Goal: Check status: Check status

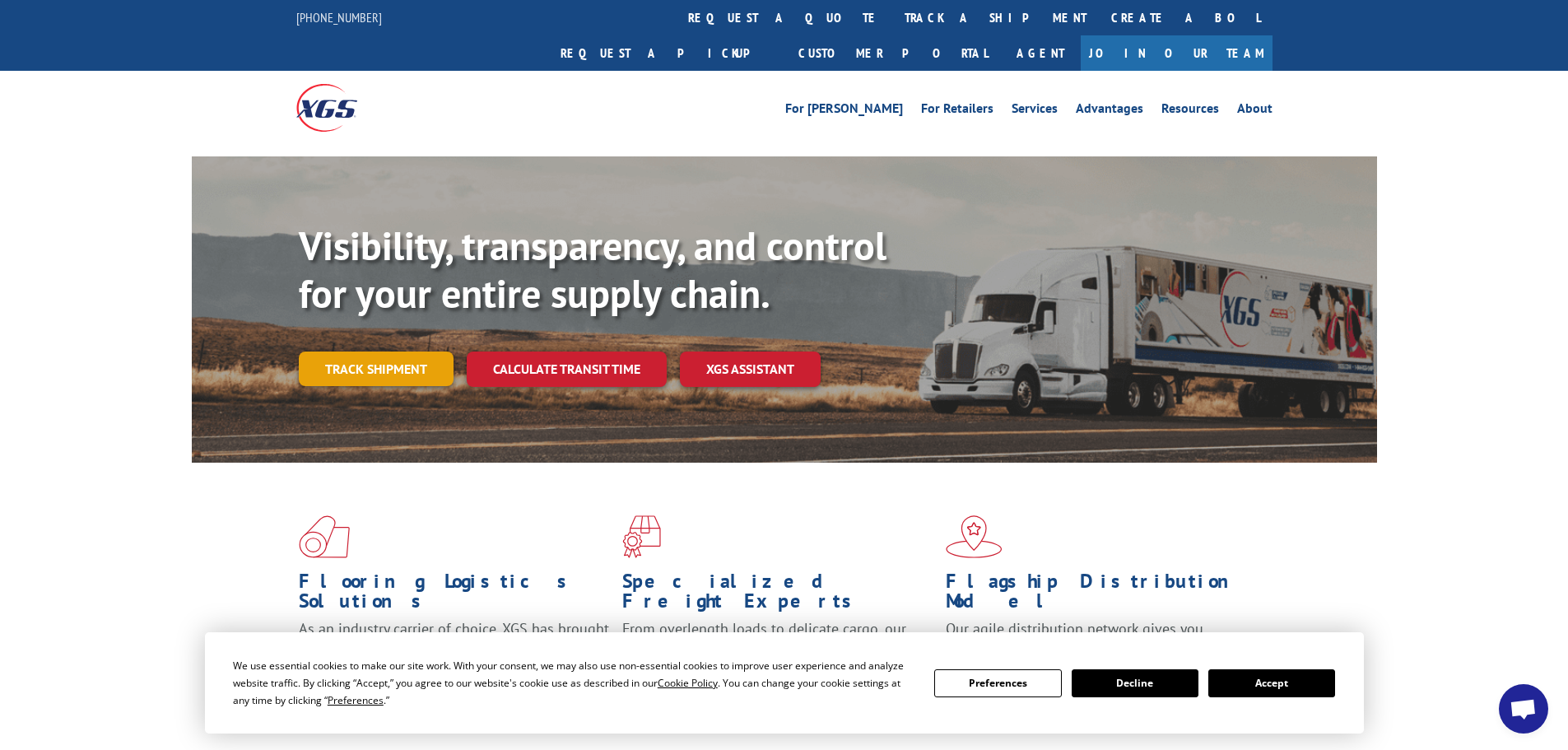
click at [357, 351] on link "Track shipment" at bounding box center [376, 369] width 155 height 34
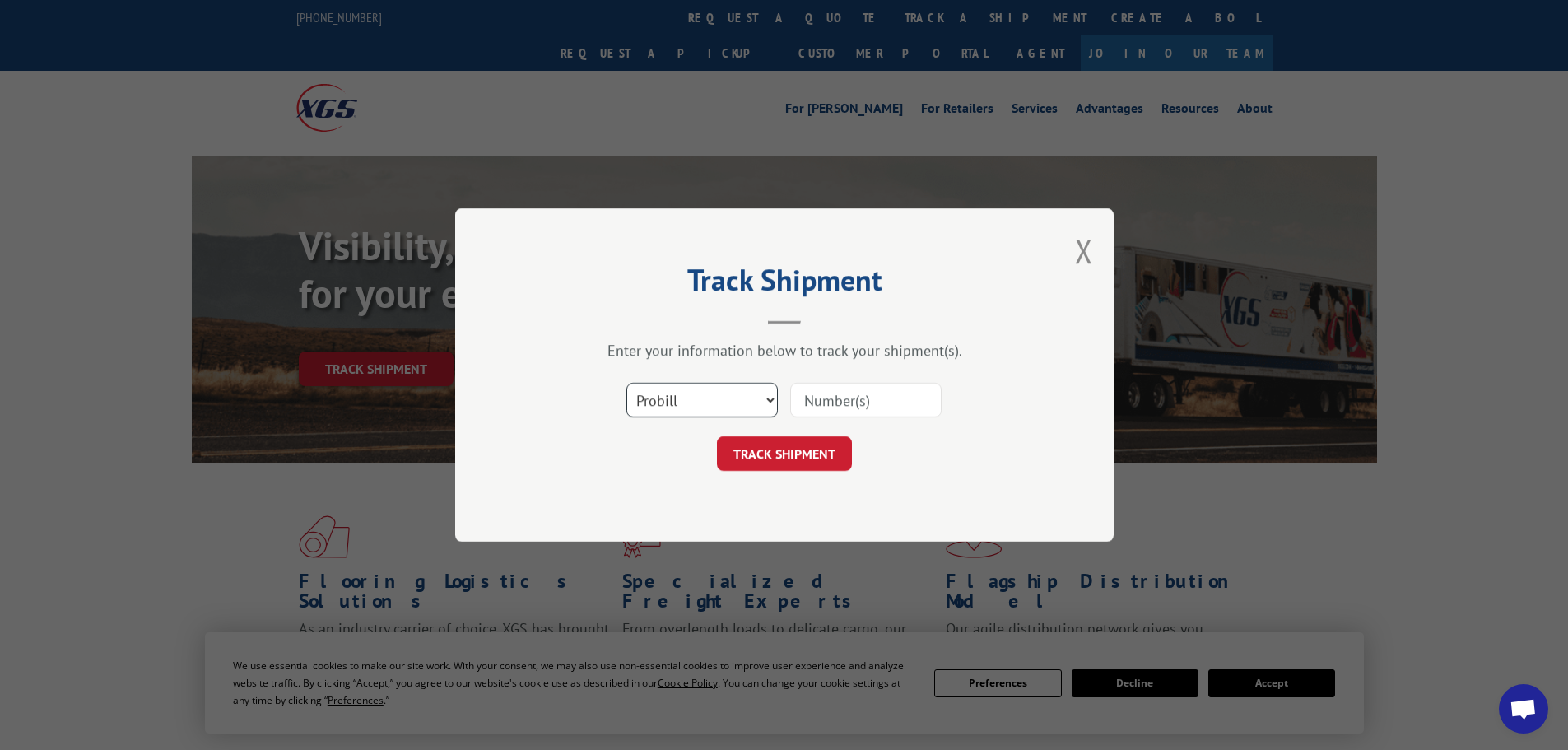
click at [771, 400] on select "Select category... Probill BOL PO" at bounding box center [702, 400] width 152 height 34
select select "bol"
click at [627, 383] on select "Select category... Probill BOL PO" at bounding box center [702, 400] width 152 height 34
click at [827, 399] on input at bounding box center [866, 400] width 152 height 34
type input "224729"
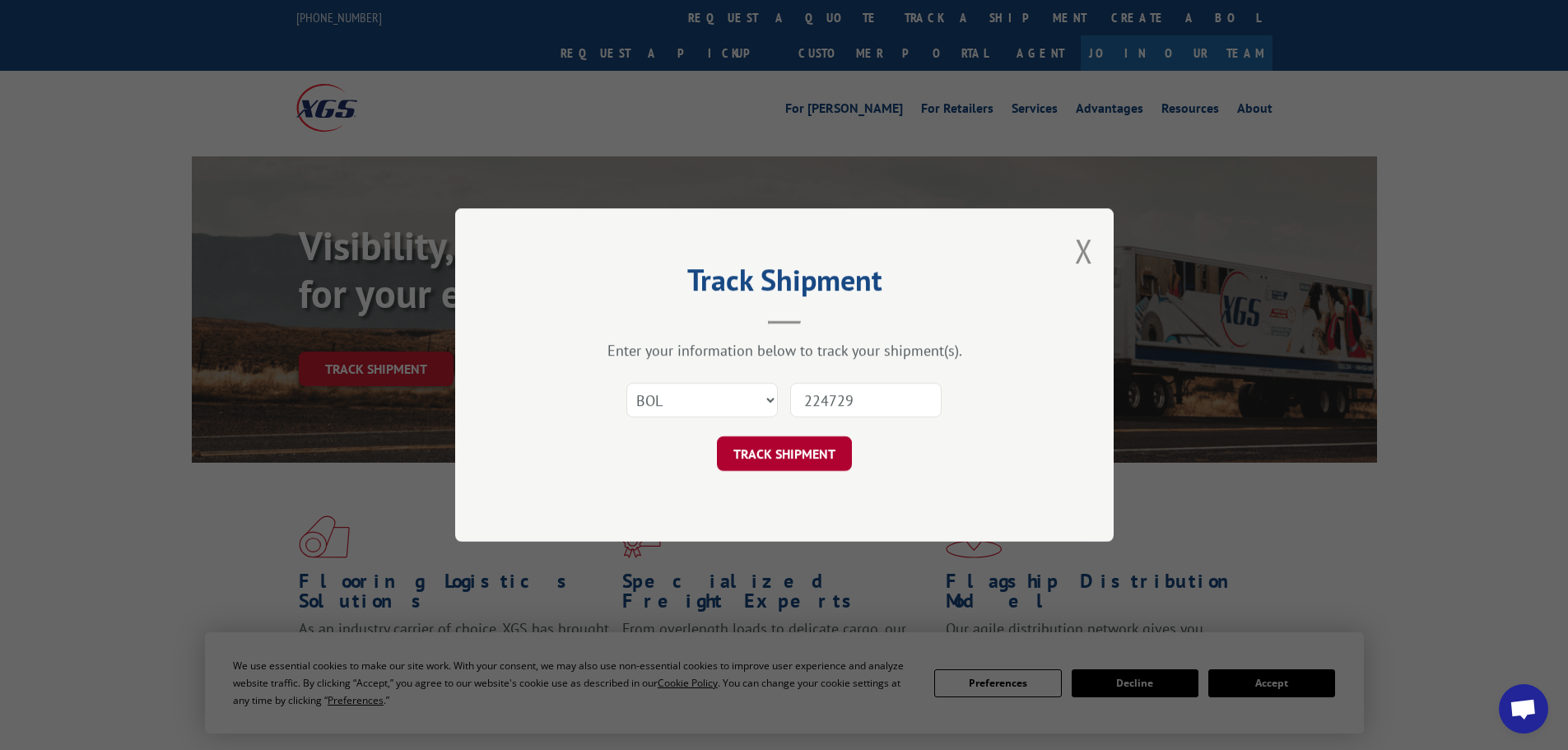
click at [799, 440] on button "TRACK SHIPMENT" at bounding box center [784, 453] width 135 height 34
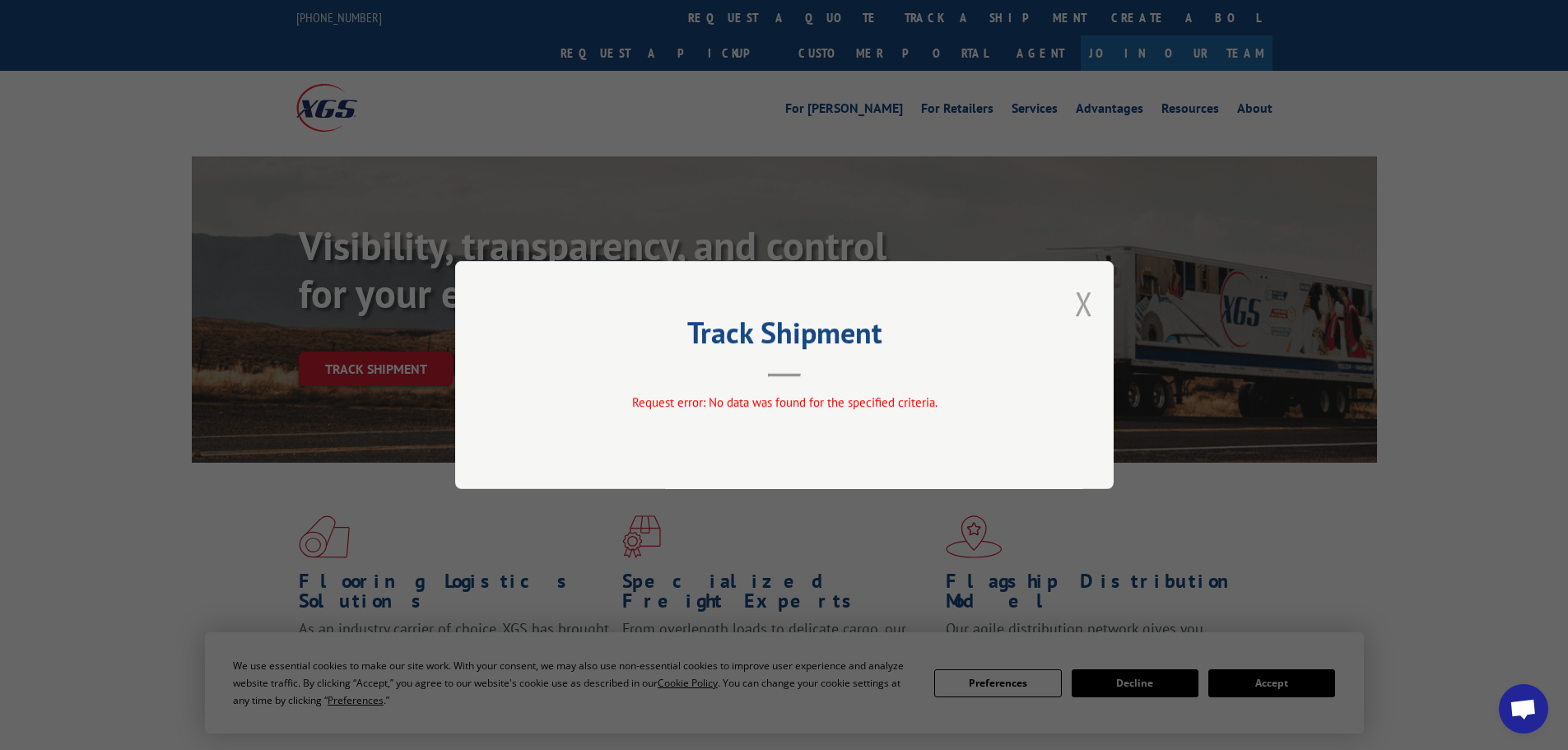
click at [1086, 305] on button "Close modal" at bounding box center [1084, 303] width 18 height 44
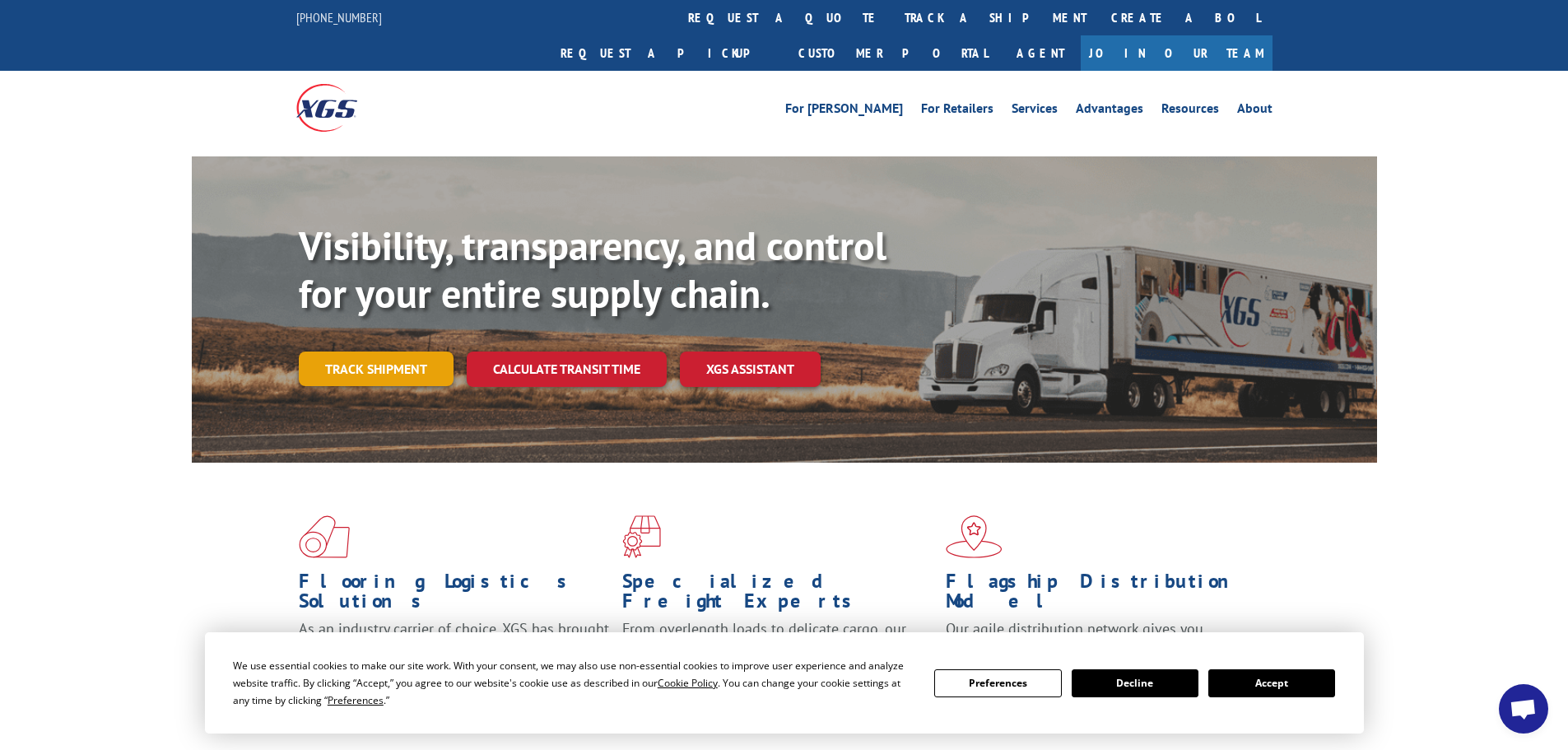
click at [364, 351] on link "Track shipment" at bounding box center [376, 369] width 155 height 34
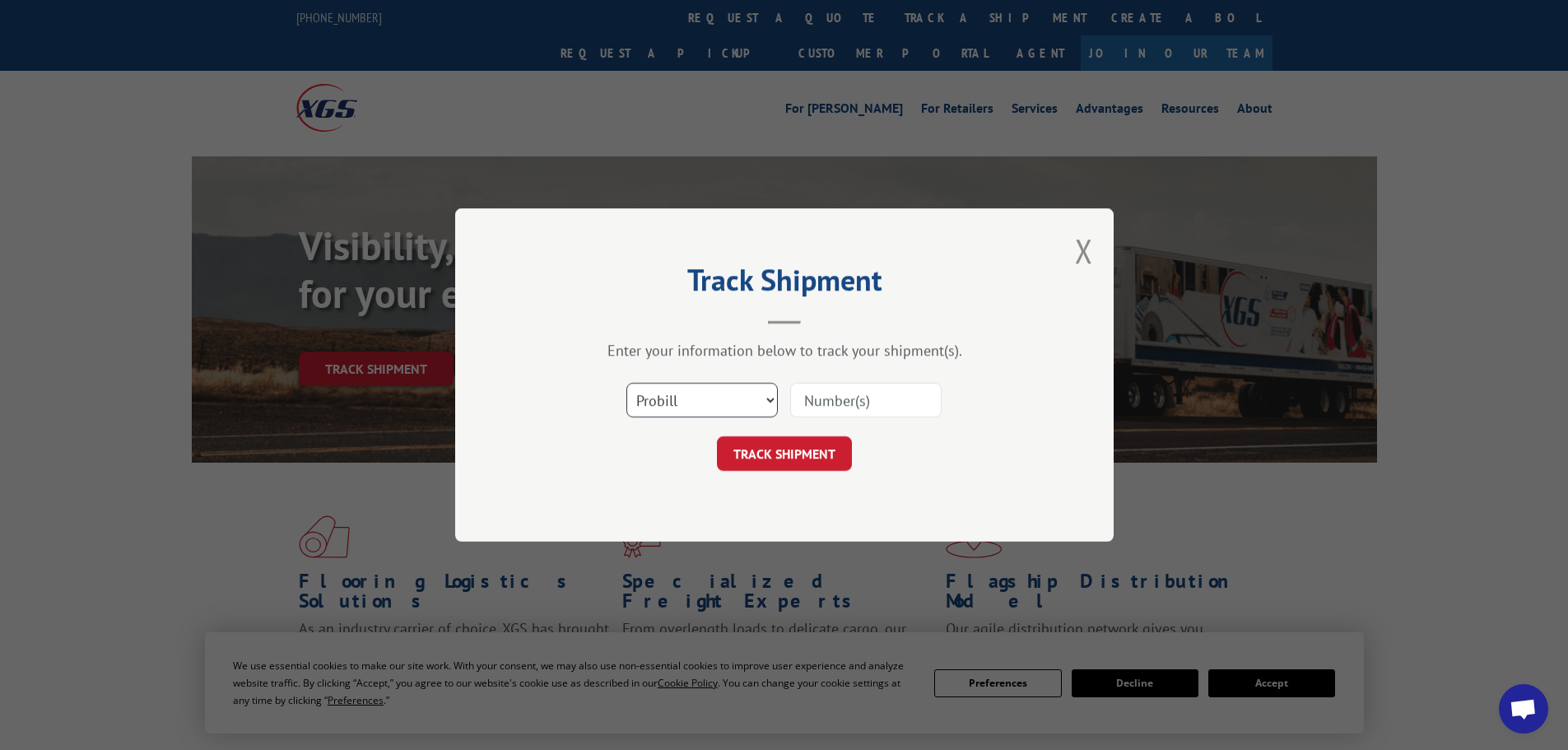
click at [716, 405] on select "Select category... Probill BOL PO" at bounding box center [702, 400] width 152 height 34
select select "bol"
click at [627, 383] on select "Select category... Probill BOL PO" at bounding box center [702, 400] width 152 height 34
click at [847, 396] on input at bounding box center [866, 400] width 152 height 34
type input "5516269"
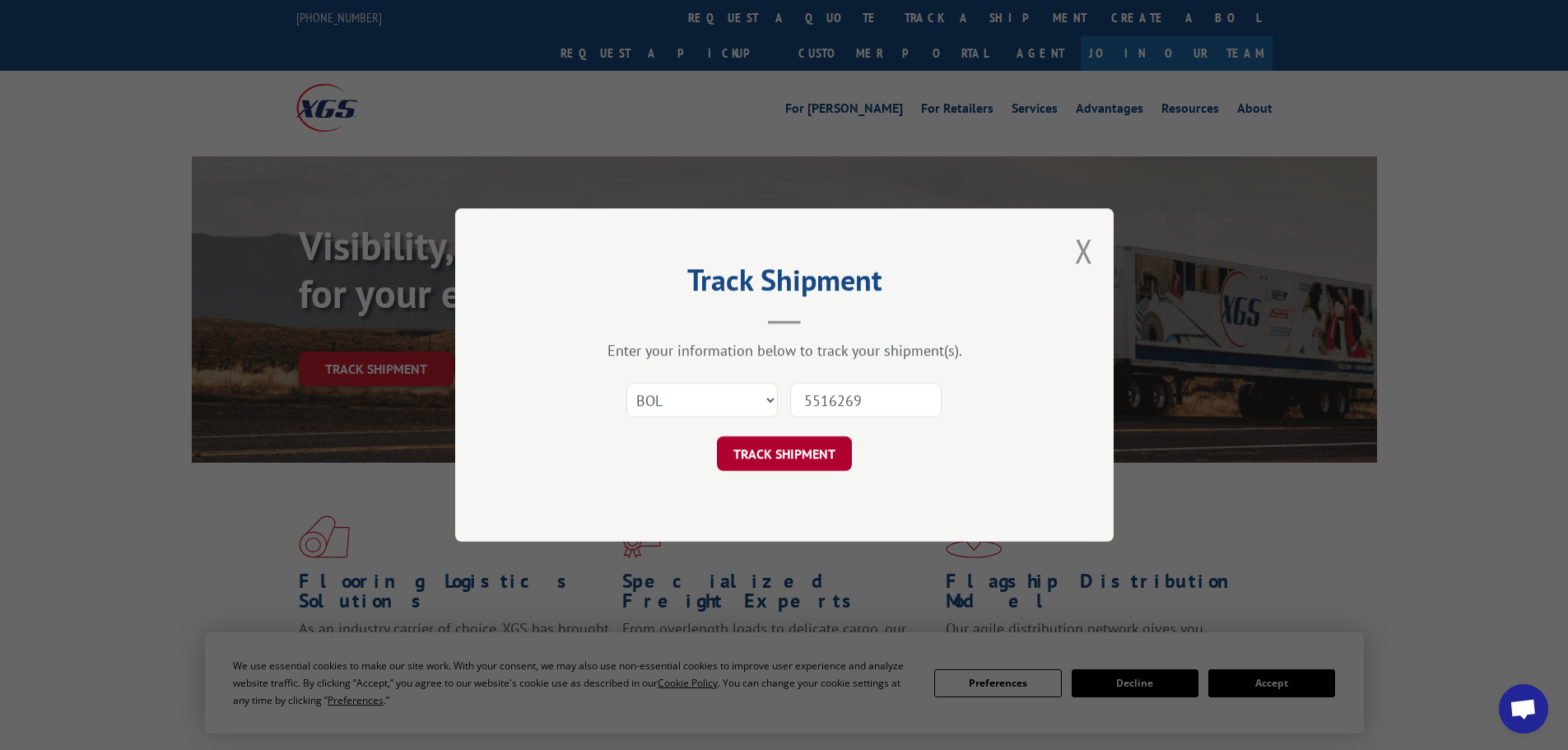
click at [767, 453] on button "TRACK SHIPMENT" at bounding box center [784, 453] width 135 height 34
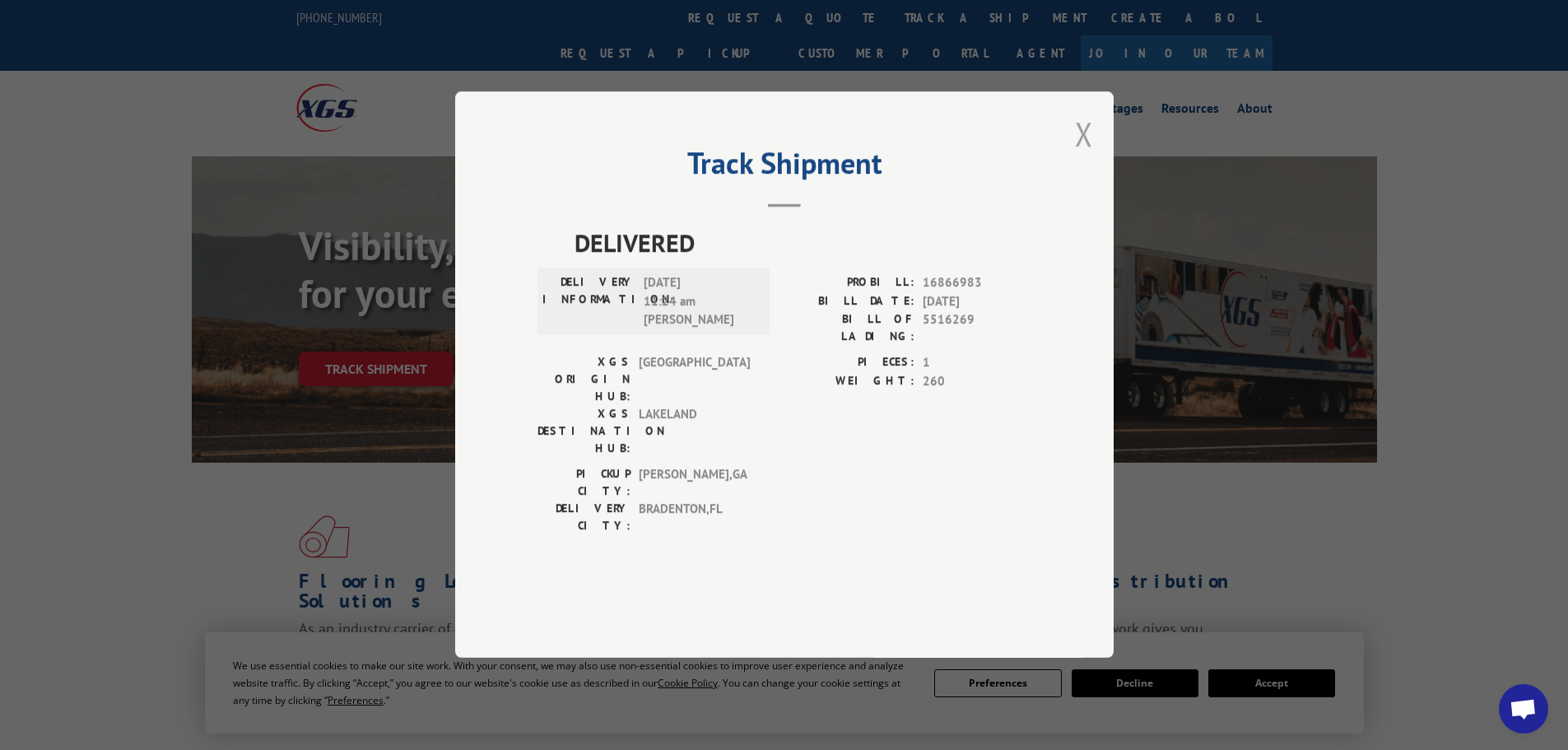
click at [1084, 155] on button "Close modal" at bounding box center [1084, 134] width 18 height 44
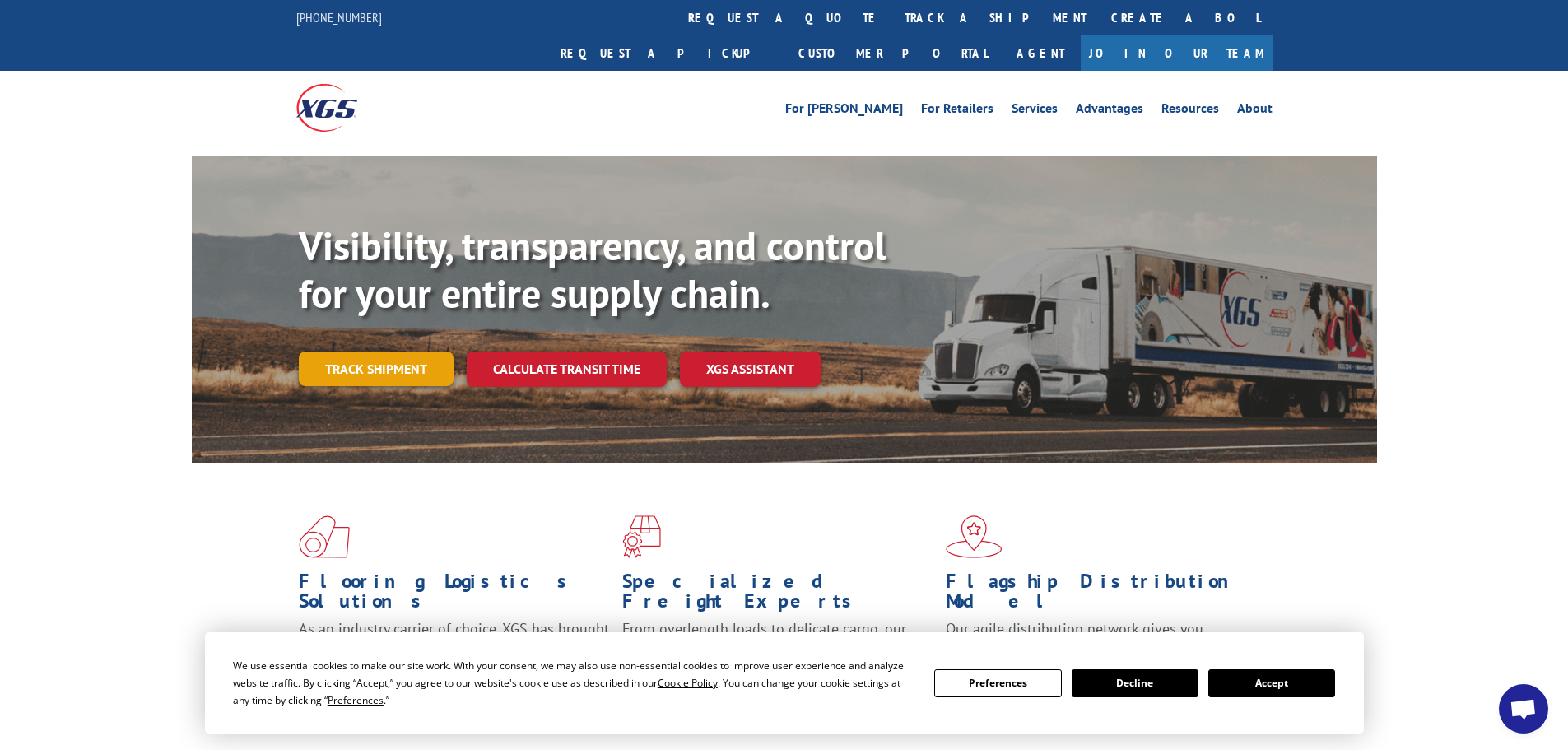
click at [388, 351] on link "Track shipment" at bounding box center [376, 369] width 155 height 34
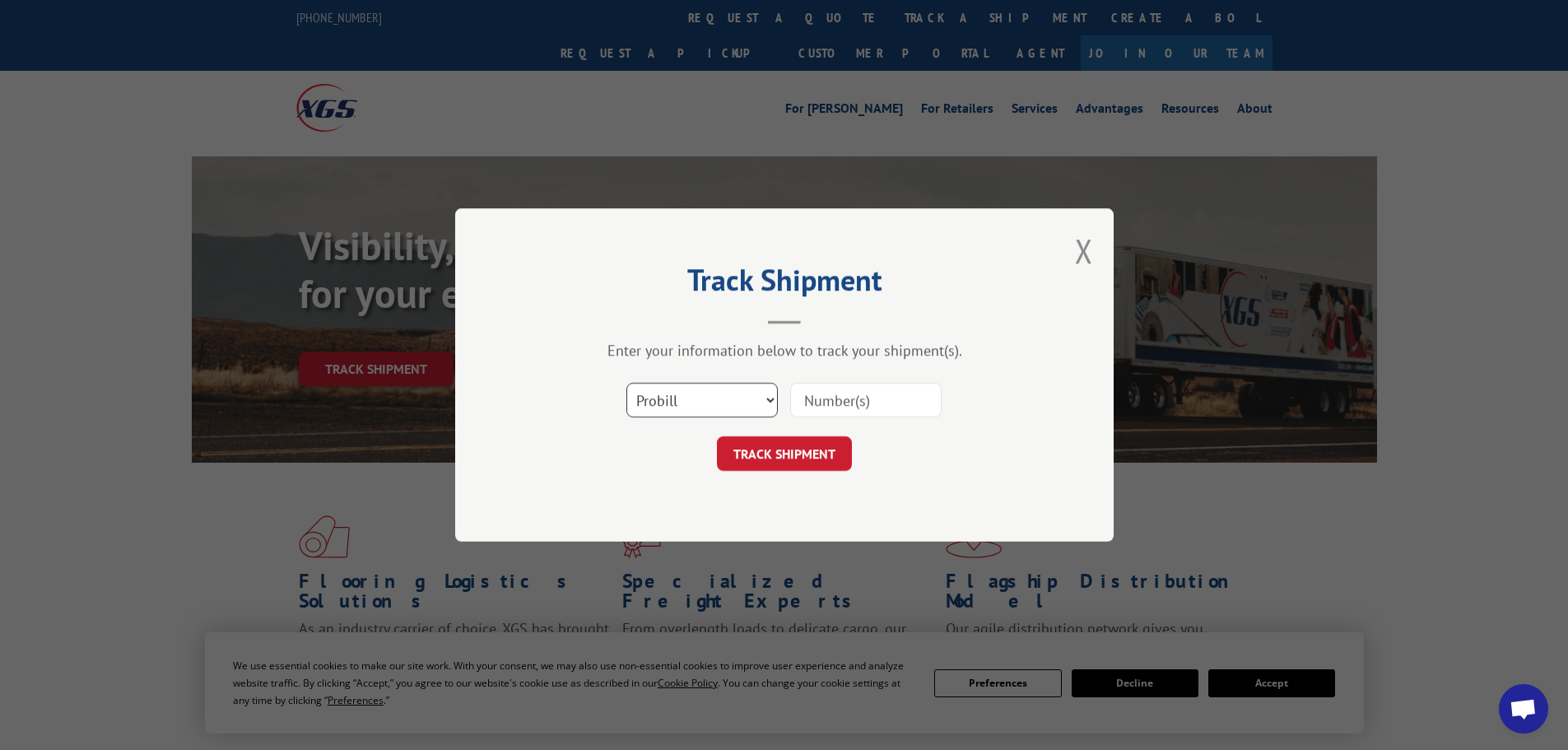
click at [705, 402] on select "Select category... Probill BOL PO" at bounding box center [702, 400] width 152 height 34
click at [724, 405] on select "Select category... Probill BOL PO" at bounding box center [702, 400] width 152 height 34
click at [838, 395] on input at bounding box center [866, 400] width 152 height 34
type input "5516269"
click at [783, 451] on button "TRACK SHIPMENT" at bounding box center [784, 453] width 135 height 34
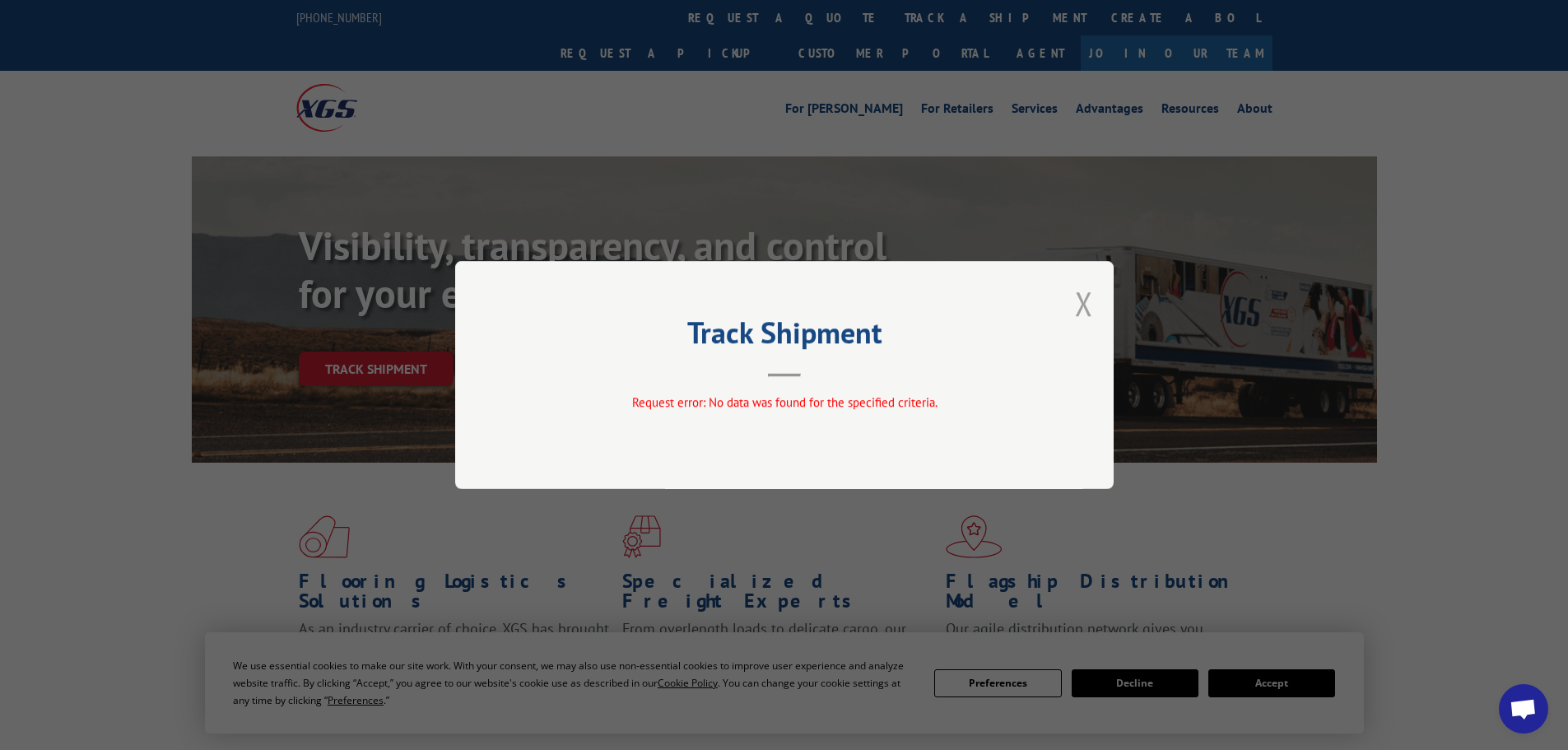
click at [1080, 294] on button "Close modal" at bounding box center [1084, 303] width 18 height 44
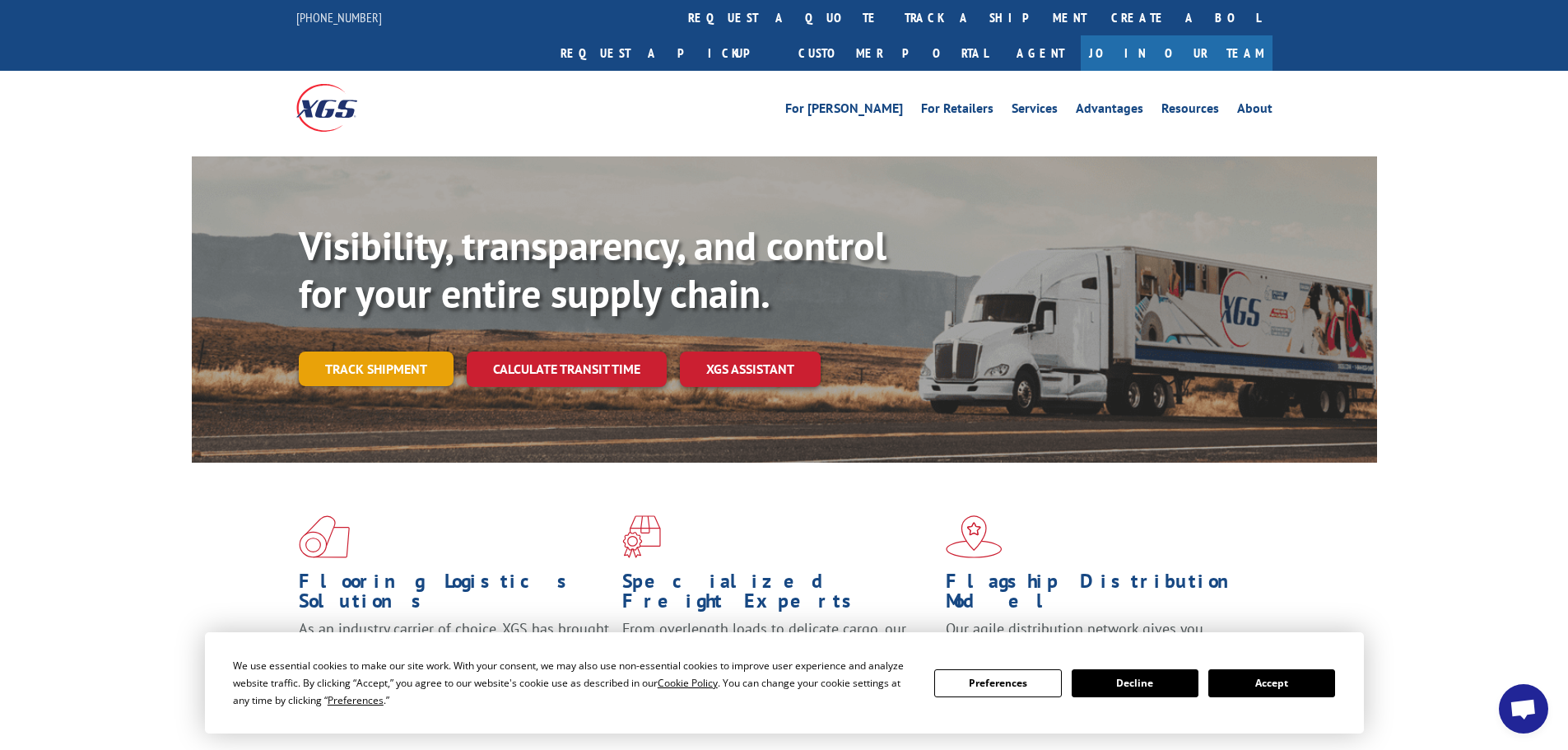
click at [371, 351] on link "Track shipment" at bounding box center [376, 369] width 155 height 34
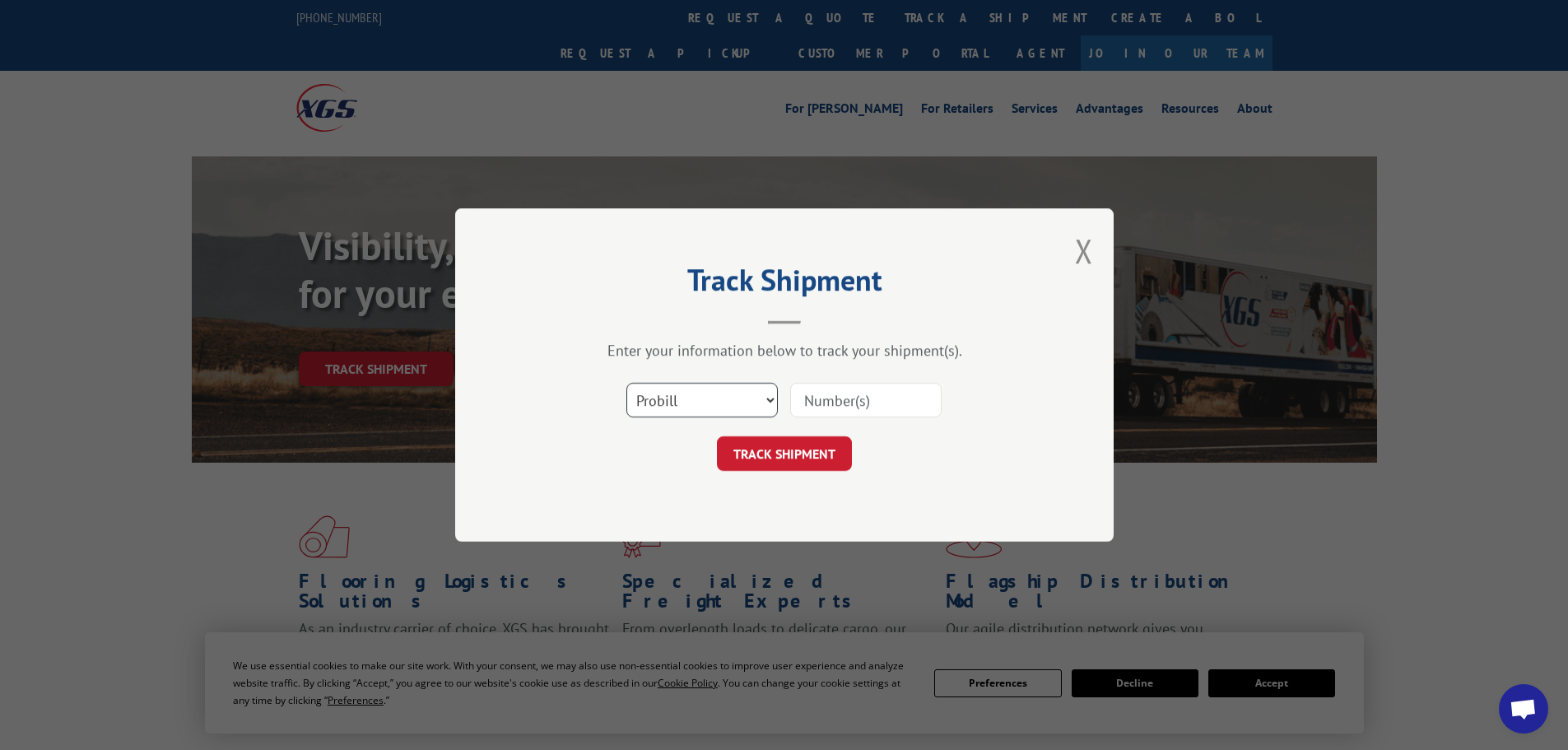
click at [661, 399] on select "Select category... Probill BOL PO" at bounding box center [702, 400] width 152 height 34
select select "po"
click at [627, 383] on select "Select category... Probill BOL PO" at bounding box center [702, 400] width 152 height 34
click at [847, 400] on input at bounding box center [866, 400] width 152 height 34
type input "224729"
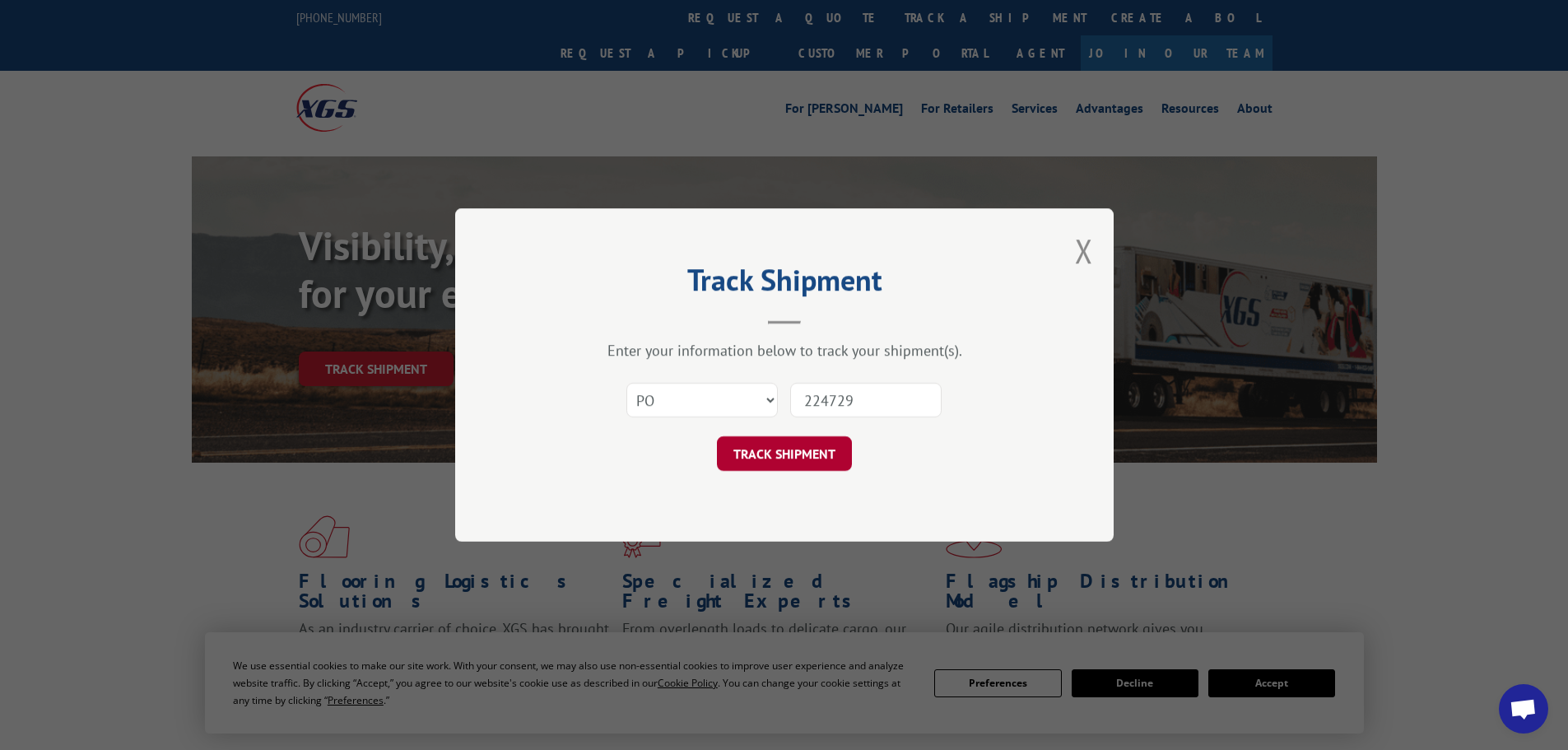
click at [772, 450] on button "TRACK SHIPMENT" at bounding box center [784, 453] width 135 height 34
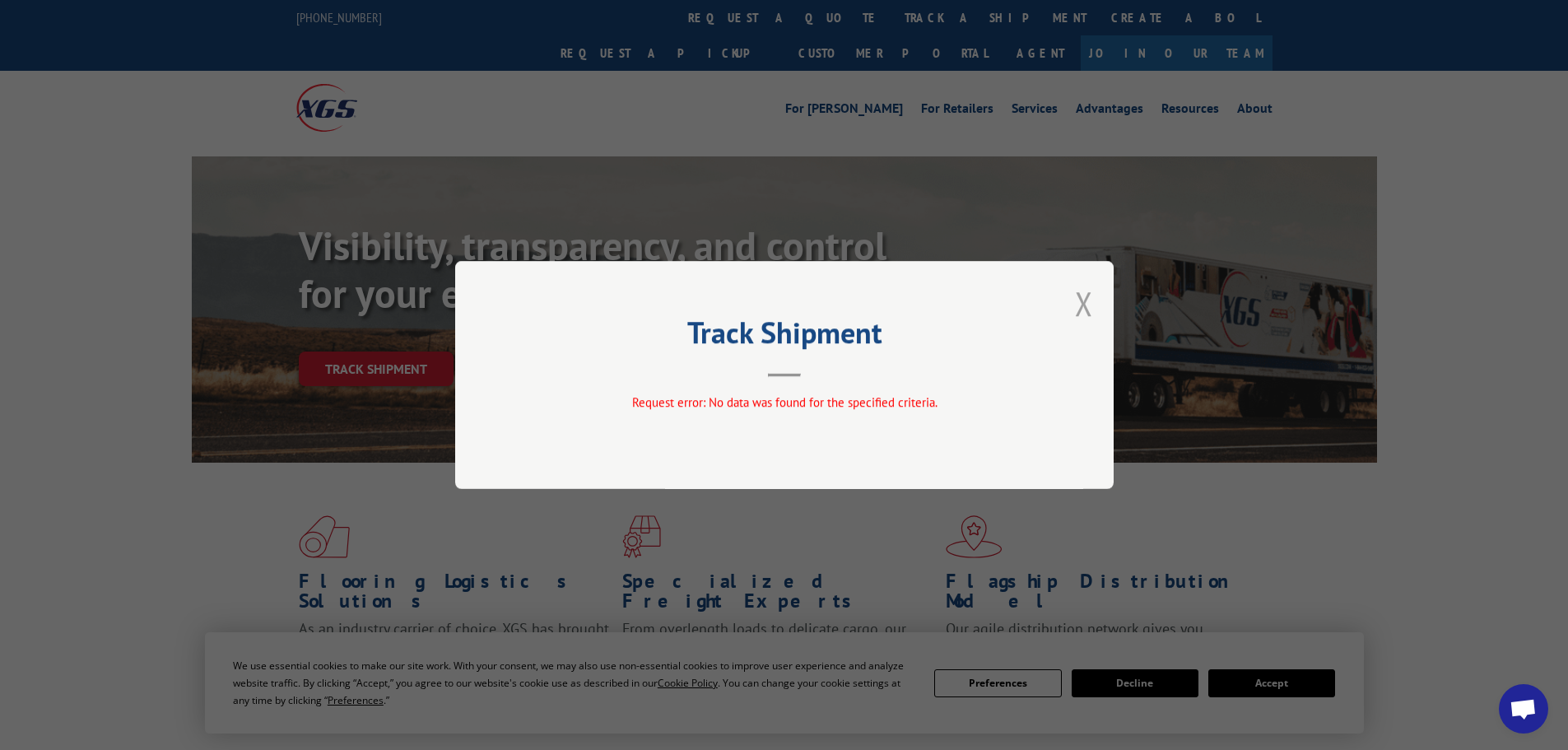
click at [1088, 292] on button "Close modal" at bounding box center [1084, 303] width 18 height 44
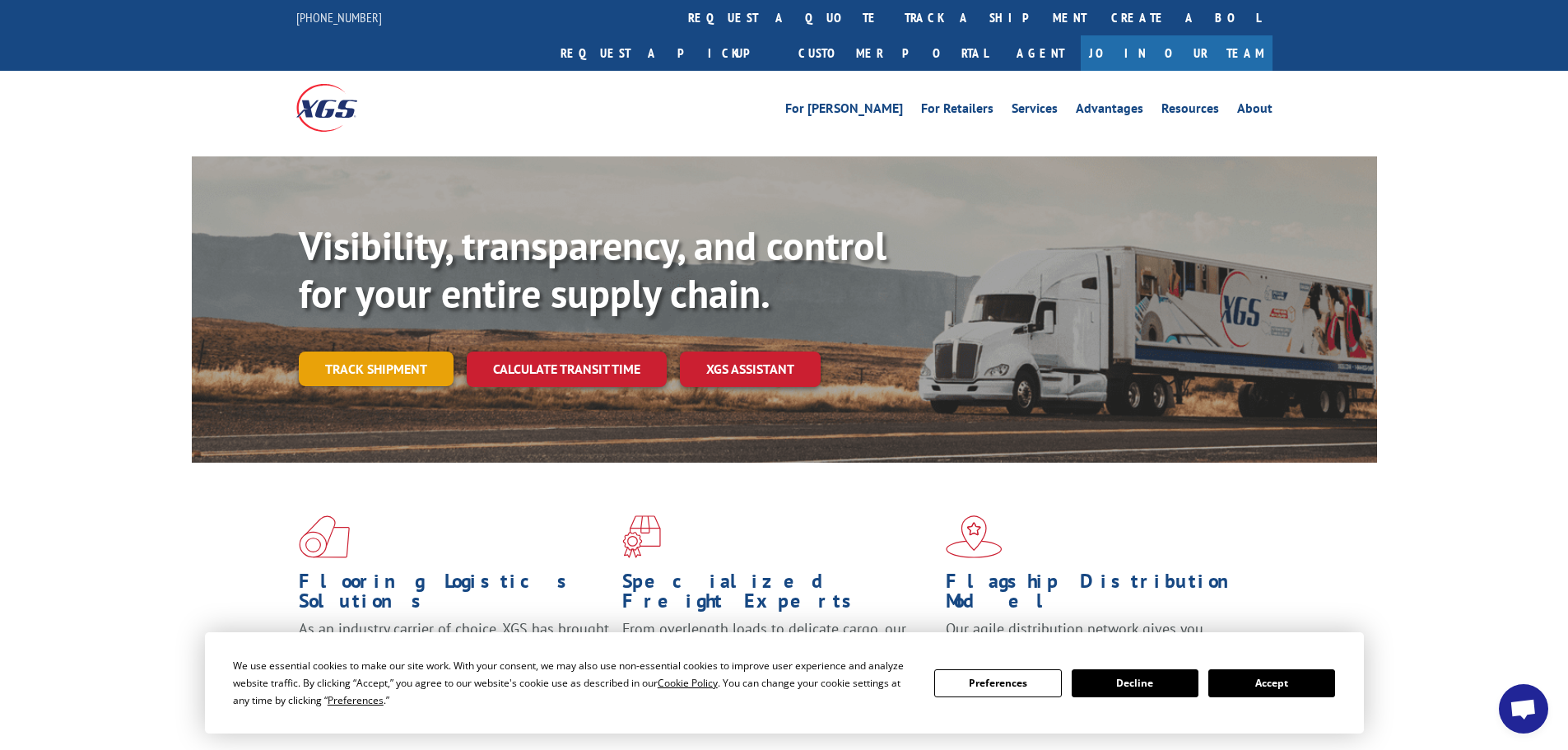
click at [369, 351] on link "Track shipment" at bounding box center [376, 369] width 155 height 34
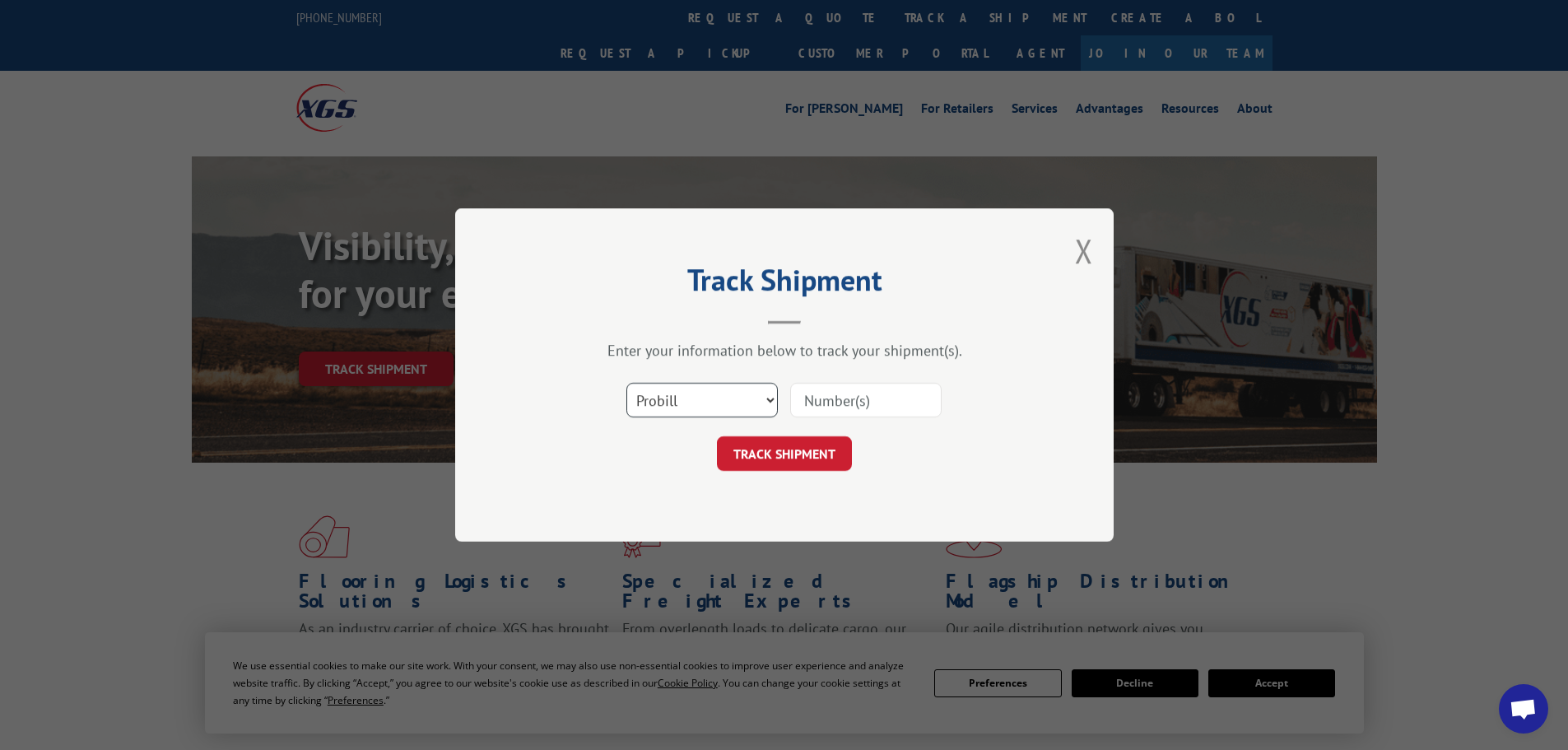
click at [666, 399] on select "Select category... Probill BOL PO" at bounding box center [702, 400] width 152 height 34
select select "bol"
click at [627, 383] on select "Select category... Probill BOL PO" at bounding box center [702, 400] width 152 height 34
click at [849, 410] on input at bounding box center [866, 400] width 152 height 34
type input "224729"
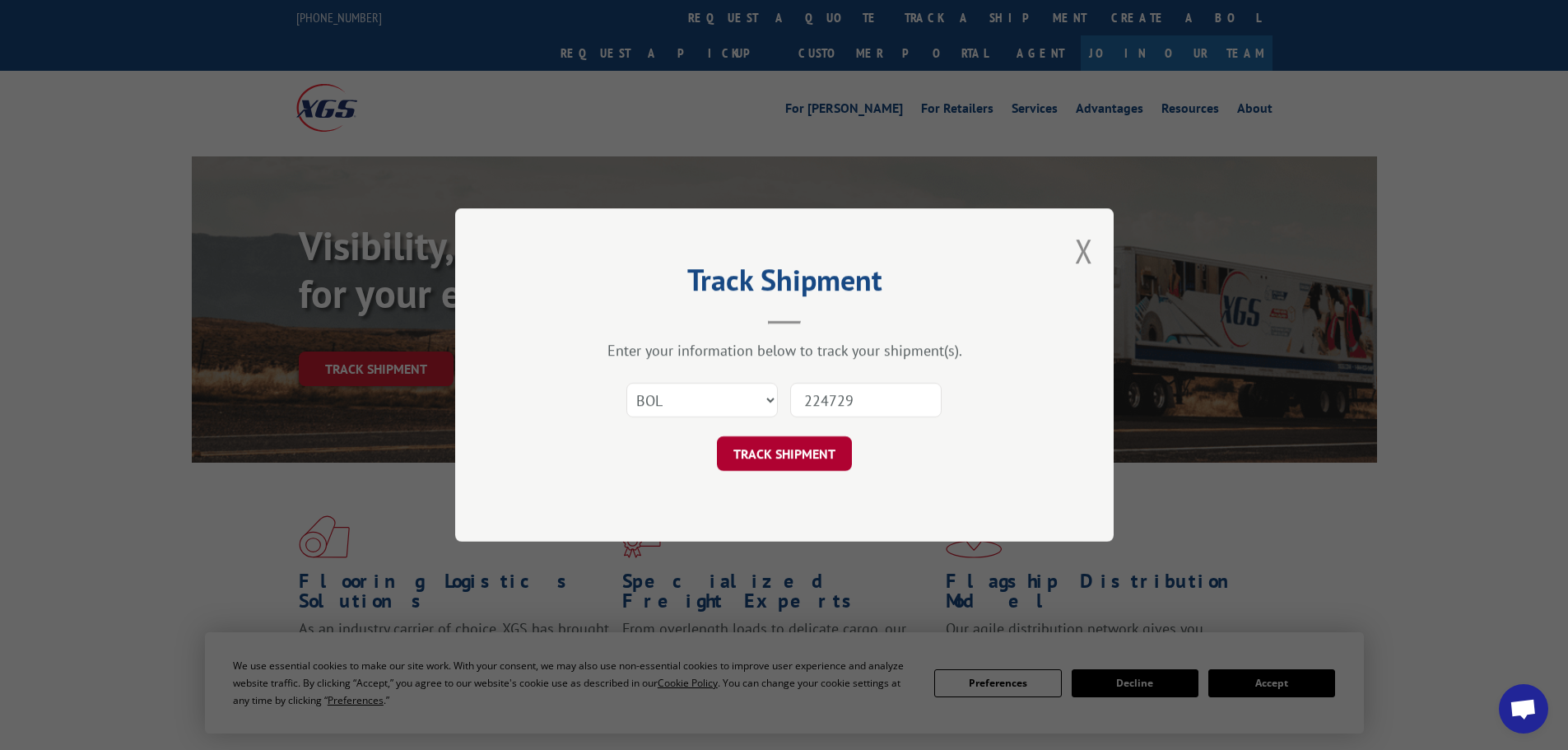
click at [817, 448] on button "TRACK SHIPMENT" at bounding box center [784, 453] width 135 height 34
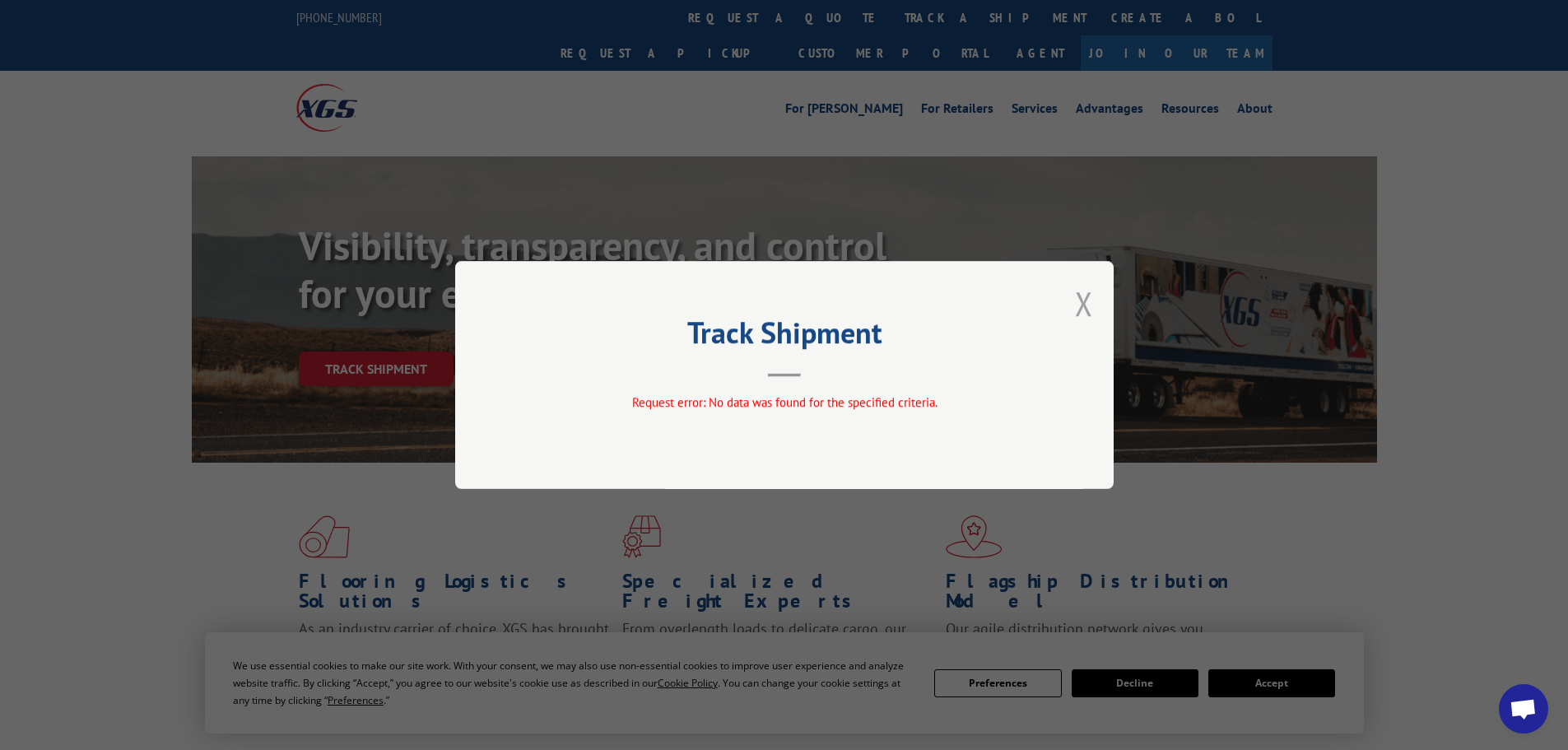
click at [1085, 297] on button "Close modal" at bounding box center [1084, 303] width 18 height 44
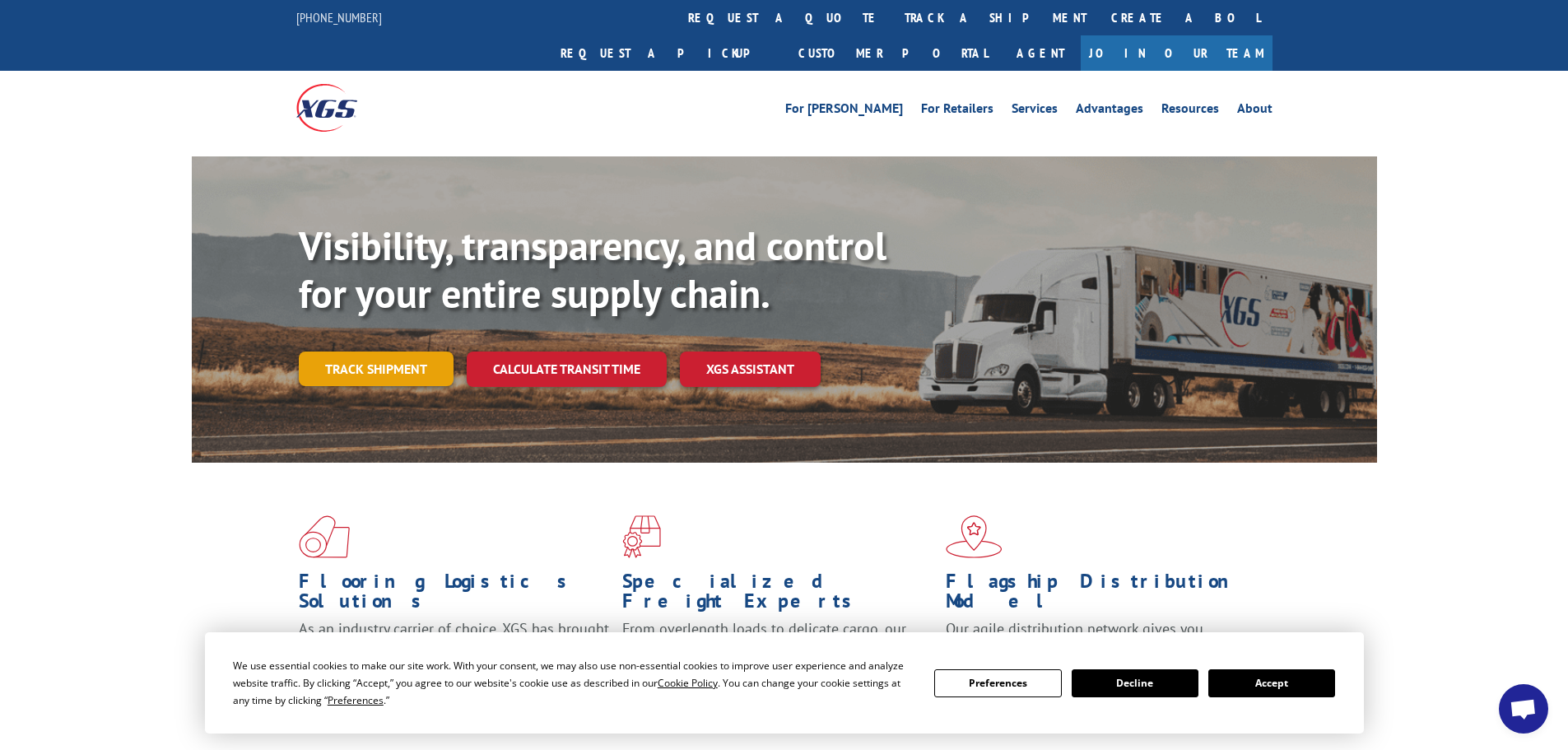
click at [398, 351] on link "Track shipment" at bounding box center [376, 369] width 155 height 34
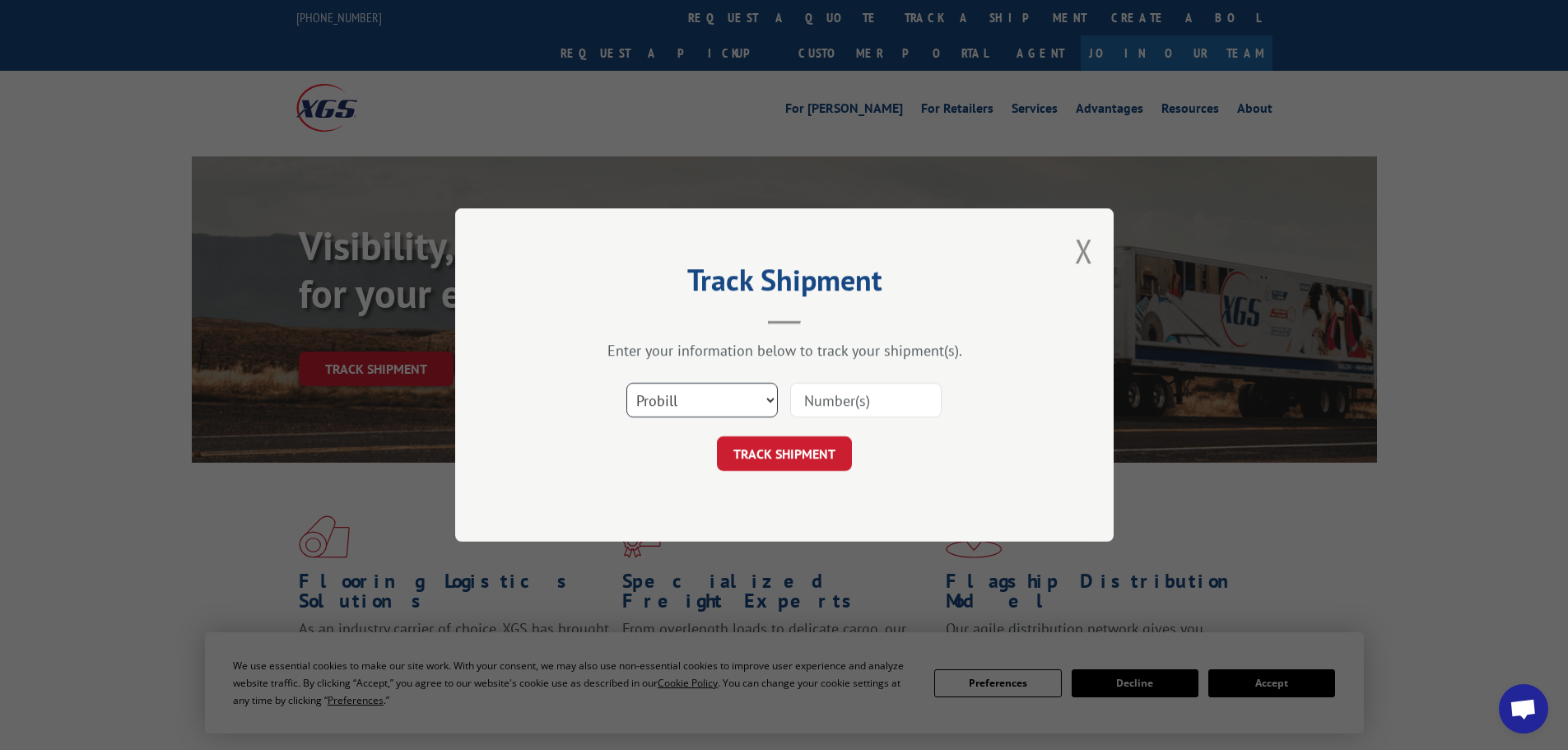
click at [675, 393] on select "Select category... Probill BOL PO" at bounding box center [702, 400] width 152 height 34
select select "po"
click at [627, 383] on select "Select category... Probill BOL PO" at bounding box center [702, 400] width 152 height 34
click at [813, 400] on input at bounding box center [866, 400] width 152 height 34
type input "50-224729"
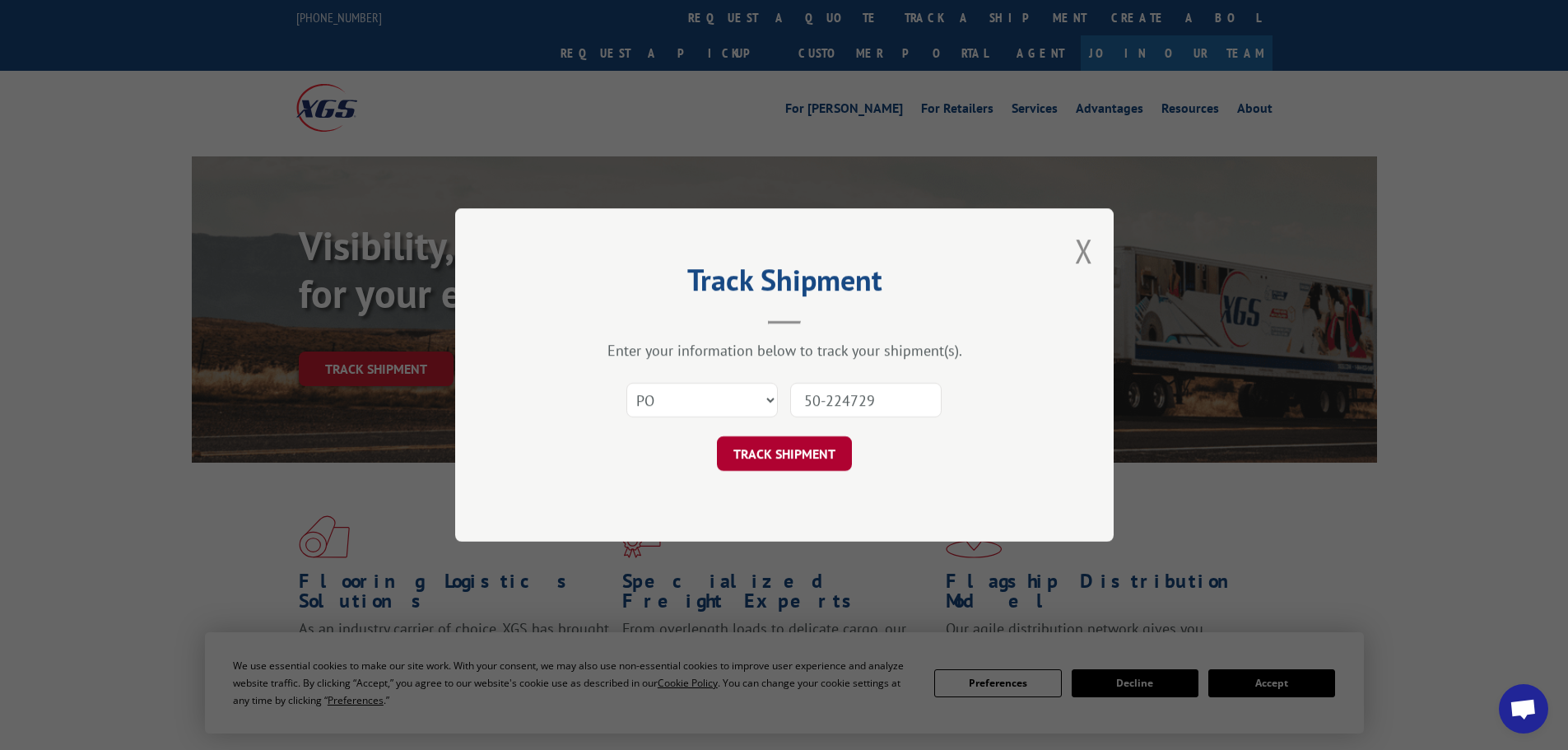
click at [780, 453] on button "TRACK SHIPMENT" at bounding box center [784, 453] width 135 height 34
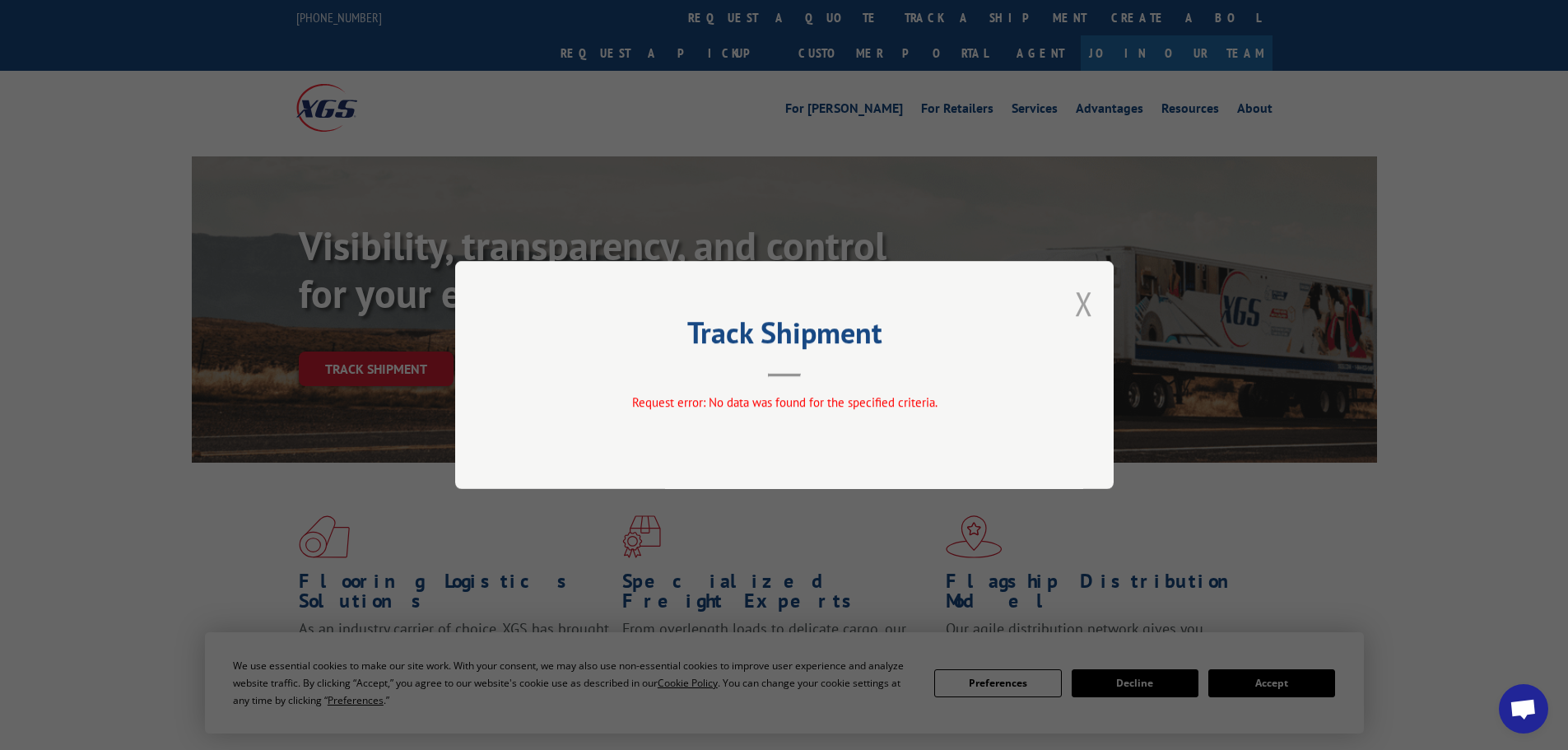
click at [1084, 292] on button "Close modal" at bounding box center [1084, 303] width 18 height 44
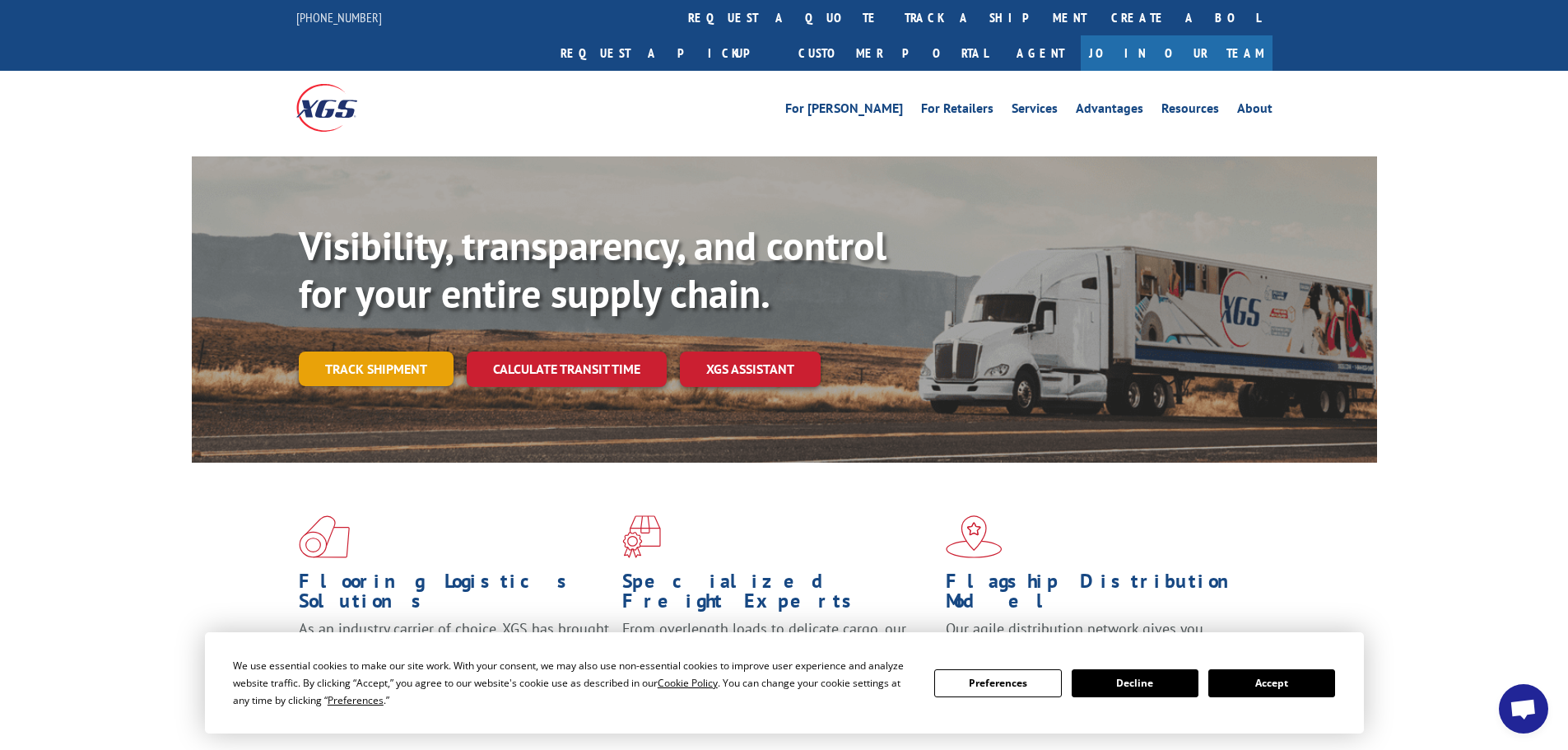
click at [356, 351] on link "Track shipment" at bounding box center [376, 369] width 155 height 34
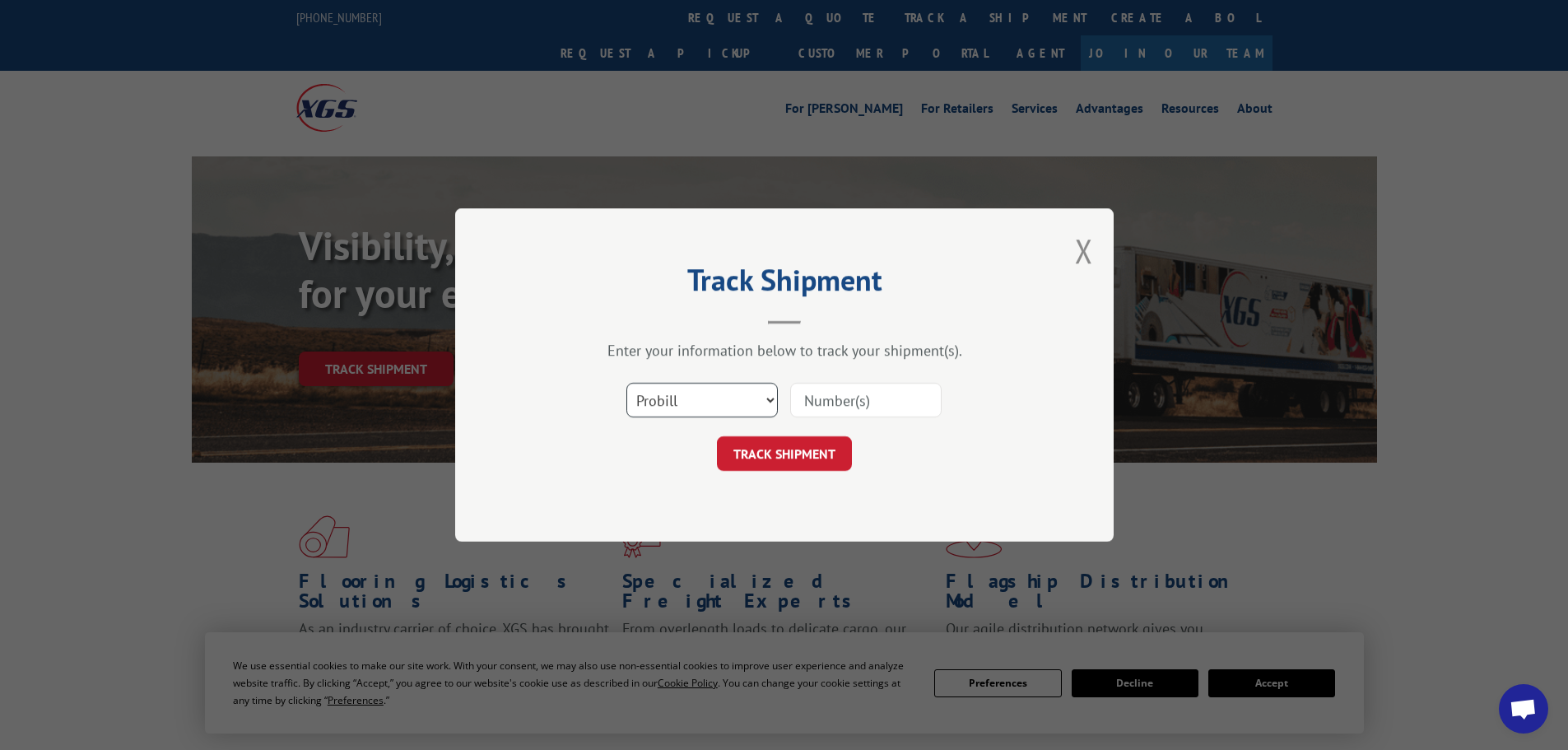
click at [684, 407] on select "Select category... Probill BOL PO" at bounding box center [702, 400] width 152 height 34
click at [694, 392] on select "Select category... Probill BOL PO" at bounding box center [702, 400] width 152 height 34
select select "bol"
click at [627, 383] on select "Select category... Probill BOL PO" at bounding box center [702, 400] width 152 height 34
click at [842, 405] on input at bounding box center [866, 400] width 152 height 34
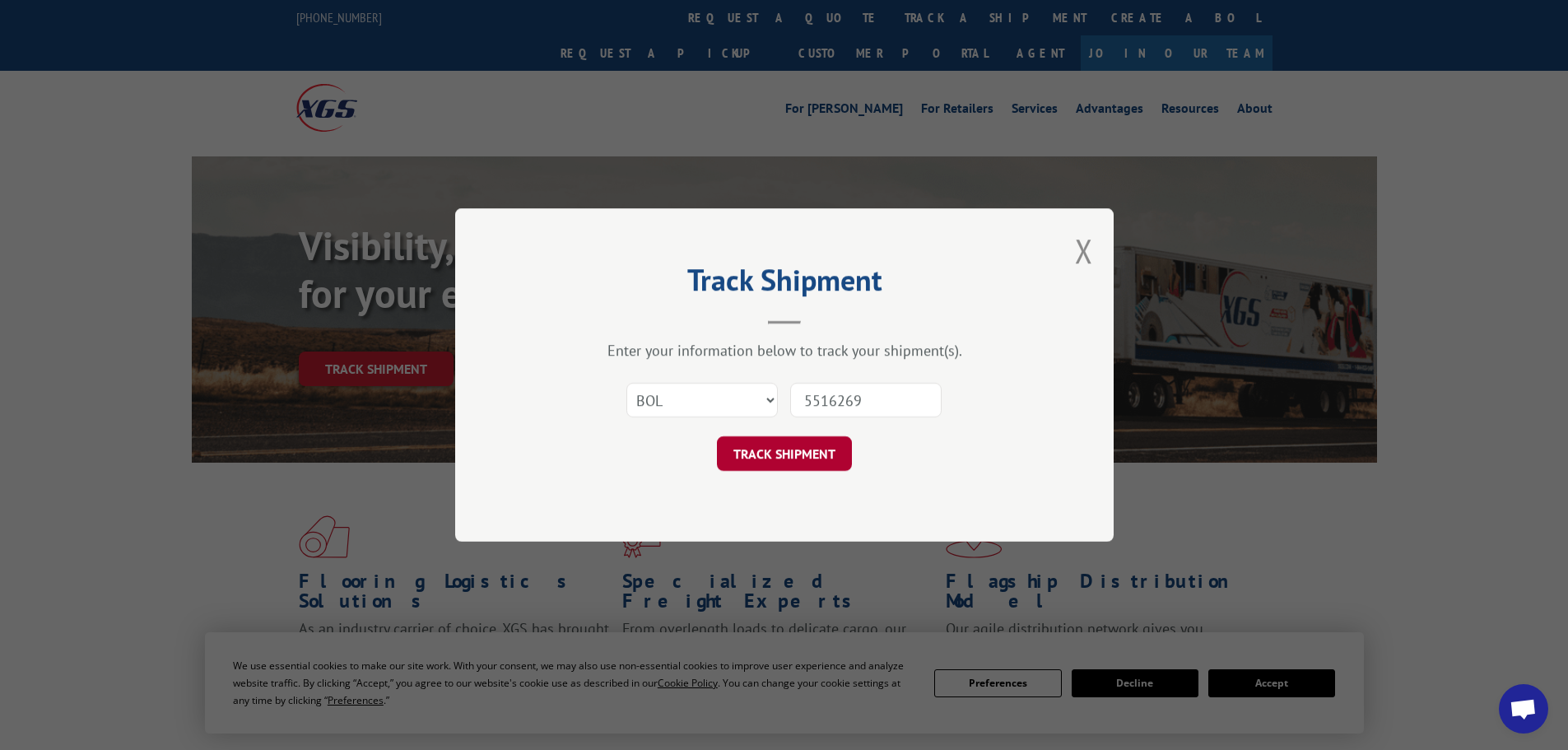
type input "5516269"
click at [796, 449] on button "TRACK SHIPMENT" at bounding box center [784, 453] width 135 height 34
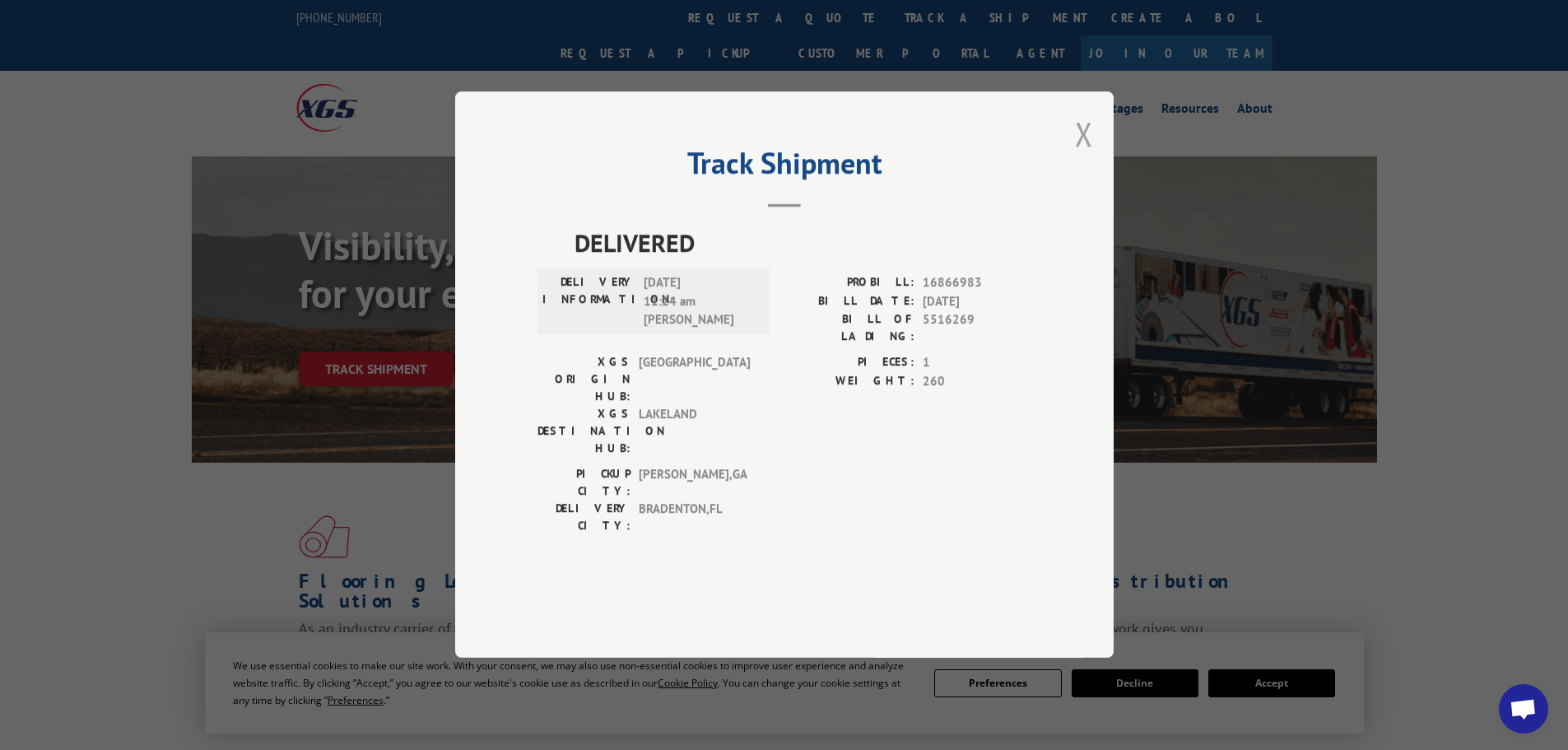
click at [1087, 155] on button "Close modal" at bounding box center [1084, 134] width 18 height 44
